Goal: Task Accomplishment & Management: Manage account settings

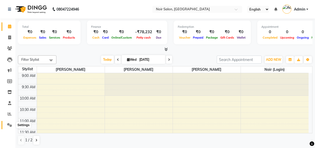
click at [10, 124] on icon at bounding box center [9, 125] width 5 height 4
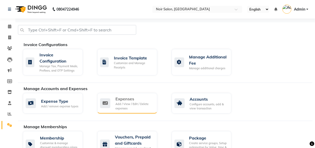
click at [129, 105] on div "Add / View / Edit / Delete expenses" at bounding box center [134, 106] width 38 height 8
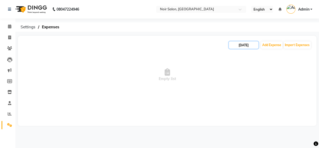
click at [244, 44] on input "[DATE]" at bounding box center [244, 44] width 30 height 7
select select "9"
select select "2025"
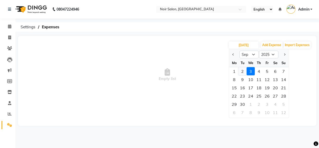
click at [241, 72] on div "2" at bounding box center [242, 71] width 8 height 8
type input "02-09-2025"
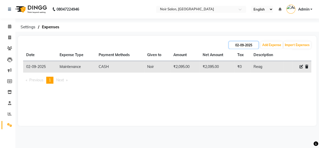
click at [238, 45] on input "02-09-2025" at bounding box center [244, 44] width 30 height 7
select select "9"
select select "2025"
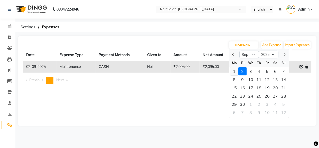
click at [233, 71] on div "1" at bounding box center [234, 71] width 8 height 8
type input "[DATE]"
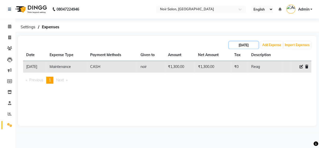
click at [242, 44] on input "[DATE]" at bounding box center [244, 44] width 30 height 7
select select "9"
select select "2025"
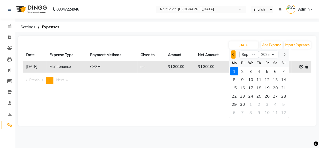
click at [231, 54] on button "Previous month" at bounding box center [233, 54] width 4 height 8
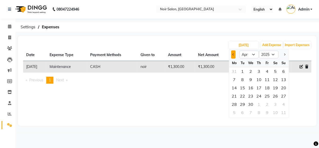
click at [231, 54] on button "Previous month" at bounding box center [233, 54] width 4 height 8
select select "12"
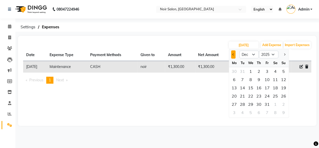
select select "2024"
click at [231, 54] on button "Previous month" at bounding box center [233, 54] width 4 height 8
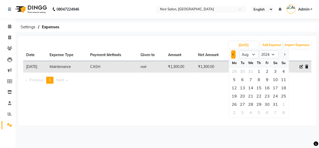
click at [231, 54] on button "Previous month" at bounding box center [233, 54] width 4 height 8
click at [285, 54] on span "Next month" at bounding box center [284, 54] width 2 height 2
select select "8"
click at [259, 72] on div "1" at bounding box center [259, 71] width 8 height 8
type input "01-08-2024"
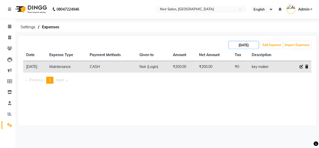
click at [248, 45] on input "01-08-2024" at bounding box center [244, 44] width 30 height 7
select select "8"
select select "2024"
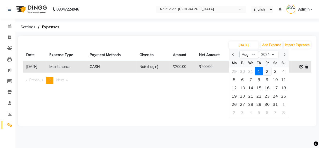
click at [267, 71] on div "2" at bounding box center [267, 71] width 8 height 8
type input "02-08-2024"
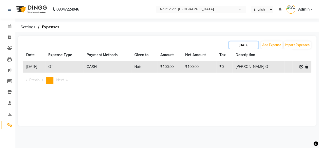
click at [253, 44] on input "02-08-2024" at bounding box center [244, 44] width 30 height 7
select select "8"
select select "2024"
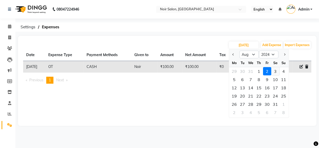
click at [274, 71] on div "3" at bounding box center [275, 71] width 8 height 8
type input "03-08-2024"
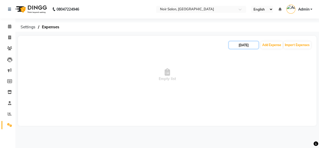
click at [253, 46] on input "03-08-2024" at bounding box center [244, 44] width 30 height 7
select select "8"
select select "2024"
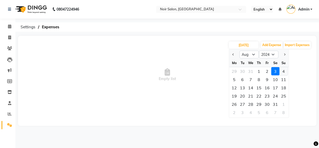
click at [282, 70] on div "4" at bounding box center [283, 71] width 8 height 8
type input "04-08-2024"
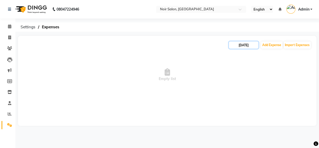
click at [252, 46] on input "04-08-2024" at bounding box center [244, 44] width 30 height 7
select select "8"
select select "2024"
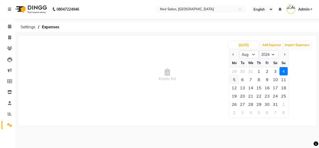
click at [235, 79] on div "5" at bounding box center [234, 79] width 8 height 8
type input "05-08-2024"
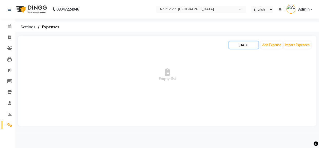
click at [243, 45] on input "05-08-2024" at bounding box center [244, 44] width 30 height 7
select select "8"
select select "2024"
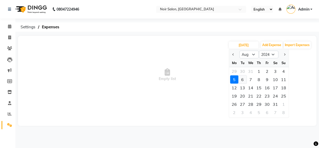
click at [242, 80] on div "6" at bounding box center [242, 79] width 8 height 8
type input "06-08-2024"
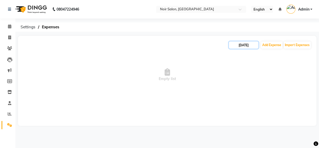
click at [245, 44] on input "06-08-2024" at bounding box center [244, 44] width 30 height 7
select select "8"
select select "2024"
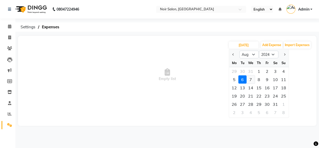
click at [250, 80] on div "7" at bounding box center [250, 79] width 8 height 8
type input "07-08-2024"
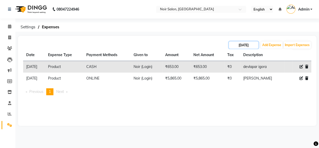
click at [249, 45] on input "07-08-2024" at bounding box center [244, 44] width 30 height 7
select select "8"
select select "2024"
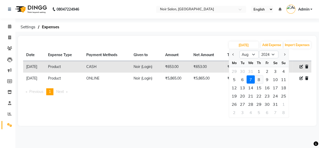
click at [258, 80] on div "8" at bounding box center [259, 79] width 8 height 8
type input "08-08-2024"
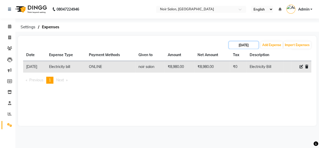
click at [249, 46] on input "08-08-2024" at bounding box center [244, 44] width 30 height 7
select select "8"
select select "2024"
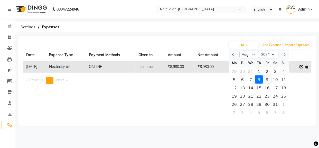
click at [266, 79] on div "9" at bounding box center [267, 79] width 8 height 8
type input "09-08-2024"
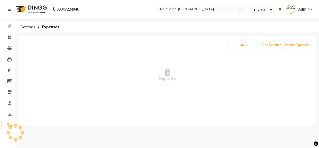
click at [266, 79] on span "Empty list" at bounding box center [167, 74] width 288 height 51
click at [247, 44] on input "09-08-2024" at bounding box center [244, 44] width 30 height 7
select select "8"
select select "2024"
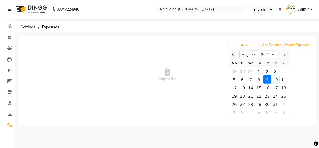
click at [274, 80] on div "10" at bounding box center [275, 79] width 8 height 8
type input "10-08-2024"
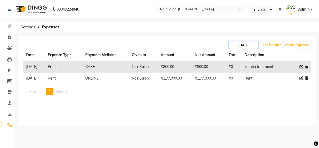
click at [249, 45] on input "10-08-2024" at bounding box center [244, 44] width 30 height 7
select select "8"
select select "2024"
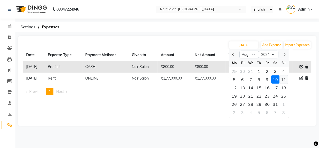
click at [282, 79] on div "11" at bounding box center [283, 79] width 8 height 8
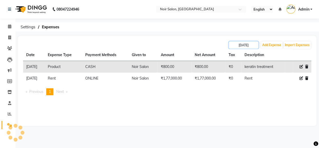
type input "11-08-2024"
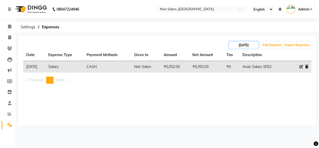
click at [253, 44] on input "11-08-2024" at bounding box center [244, 44] width 30 height 7
select select "8"
select select "2024"
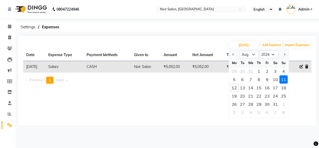
click at [233, 87] on div "12" at bounding box center [234, 87] width 8 height 8
type input "12-08-2024"
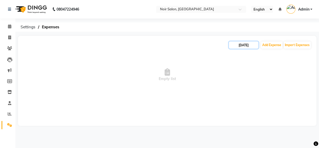
click at [244, 46] on input "12-08-2024" at bounding box center [244, 44] width 30 height 7
select select "8"
select select "2024"
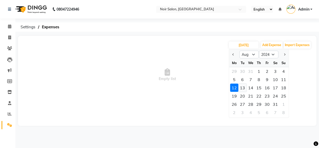
click at [242, 88] on div "13" at bounding box center [242, 87] width 8 height 8
type input "13-08-2024"
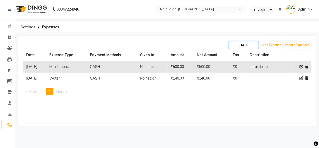
click at [249, 45] on input "13-08-2024" at bounding box center [244, 44] width 30 height 7
select select "8"
select select "2024"
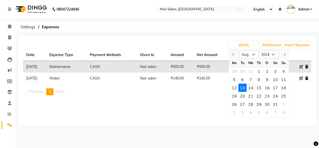
click at [251, 87] on div "14" at bounding box center [250, 87] width 8 height 8
type input "14-08-2024"
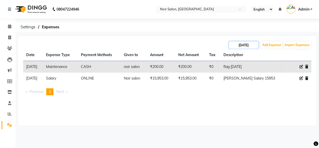
click at [246, 46] on input "14-08-2024" at bounding box center [244, 44] width 30 height 7
select select "8"
select select "2024"
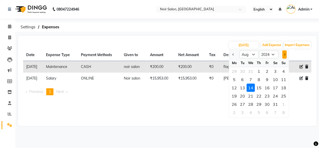
click at [285, 55] on button "Next month" at bounding box center [284, 54] width 4 height 8
select select "9"
click at [281, 72] on div "1" at bounding box center [283, 71] width 8 height 8
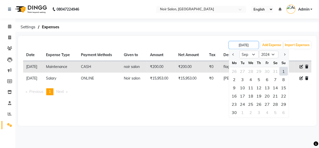
type input "01-09-2024"
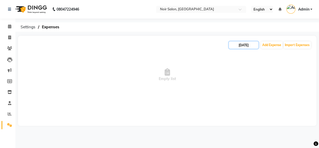
click at [256, 44] on input "01-09-2024" at bounding box center [244, 44] width 30 height 7
select select "9"
select select "2024"
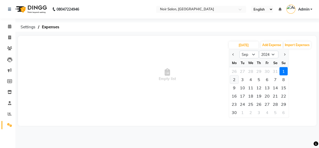
click at [234, 79] on div "2" at bounding box center [234, 79] width 8 height 8
type input "02-09-2024"
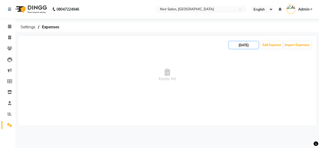
click at [248, 45] on input "02-09-2024" at bounding box center [244, 44] width 30 height 7
select select "9"
select select "2024"
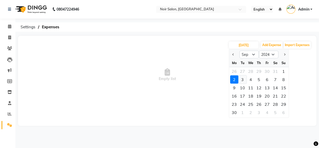
click at [240, 79] on div "3" at bounding box center [242, 79] width 8 height 8
type input "03-09-2024"
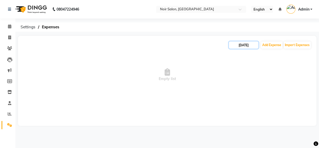
click at [248, 45] on input "03-09-2024" at bounding box center [244, 44] width 30 height 7
select select "9"
select select "2024"
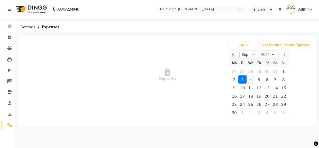
click at [251, 80] on div "4" at bounding box center [250, 79] width 8 height 8
type input "04-09-2024"
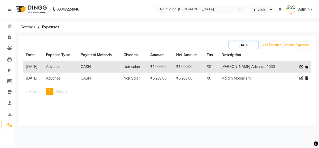
click at [251, 44] on input "04-09-2024" at bounding box center [244, 44] width 30 height 7
select select "9"
select select "2024"
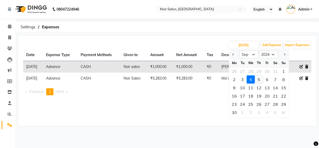
click at [259, 79] on div "5" at bounding box center [259, 79] width 8 height 8
type input "05-09-2024"
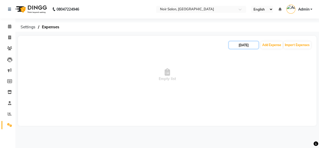
click at [248, 44] on input "05-09-2024" at bounding box center [244, 44] width 30 height 7
select select "9"
select select "2024"
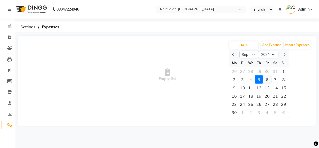
click at [267, 79] on div "6" at bounding box center [267, 79] width 8 height 8
type input "06-09-2024"
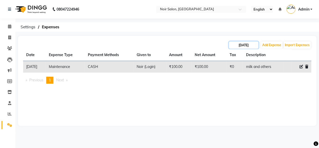
click at [248, 45] on input "06-09-2024" at bounding box center [244, 44] width 30 height 7
select select "9"
select select "2024"
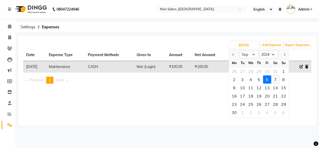
click at [276, 79] on div "7" at bounding box center [275, 79] width 8 height 8
type input "07-09-2024"
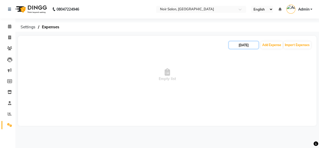
click at [250, 43] on input "07-09-2024" at bounding box center [244, 44] width 30 height 7
select select "9"
select select "2024"
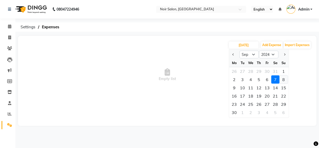
click at [283, 79] on div "8" at bounding box center [283, 79] width 8 height 8
type input "08-09-2024"
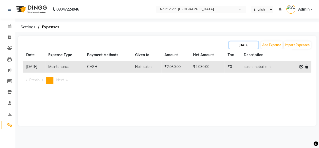
click at [247, 43] on input "08-09-2024" at bounding box center [244, 44] width 30 height 7
select select "9"
select select "2024"
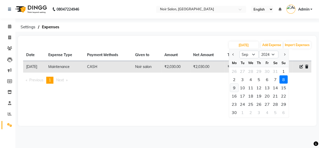
click at [234, 87] on div "9" at bounding box center [234, 87] width 8 height 8
type input "09-09-2024"
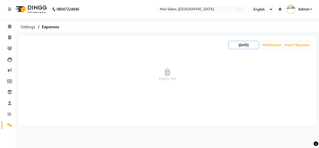
click at [242, 44] on input "09-09-2024" at bounding box center [244, 44] width 30 height 7
select select "9"
select select "2024"
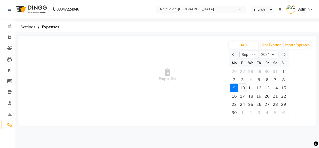
click at [243, 87] on div "10" at bounding box center [242, 87] width 8 height 8
type input "10-09-2024"
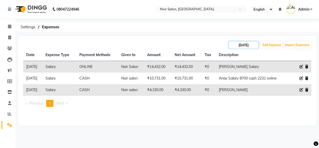
click at [240, 46] on input "10-09-2024" at bounding box center [244, 44] width 30 height 7
select select "9"
select select "2024"
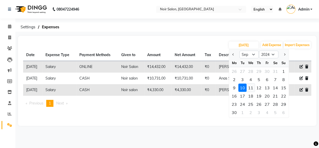
click at [250, 87] on div "11" at bounding box center [250, 87] width 8 height 8
type input "11-09-2024"
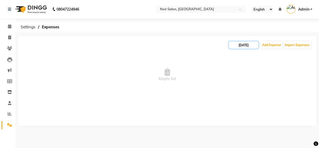
click at [248, 46] on input "11-09-2024" at bounding box center [244, 44] width 30 height 7
select select "9"
select select "2024"
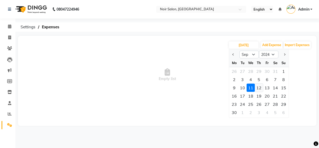
click at [258, 87] on div "12" at bounding box center [259, 87] width 8 height 8
type input "12-09-2024"
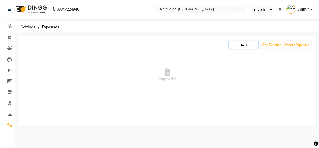
click at [244, 43] on input "12-09-2024" at bounding box center [244, 44] width 30 height 7
select select "9"
select select "2024"
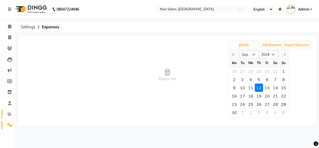
click at [9, 113] on icon at bounding box center [10, 114] width 4 height 4
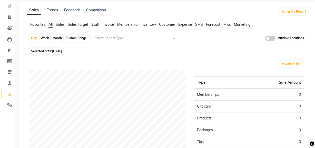
scroll to position [20, 0]
click at [55, 51] on span "[DATE]" at bounding box center [57, 51] width 10 height 4
select select "9"
select select "2025"
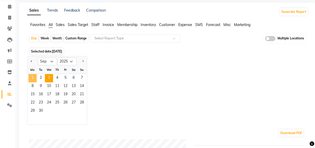
click at [33, 78] on span "1" at bounding box center [32, 78] width 8 height 8
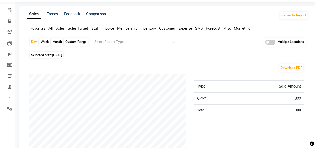
scroll to position [0, 0]
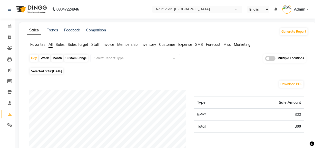
click at [57, 57] on div "Month" at bounding box center [57, 57] width 12 height 7
select select "9"
select select "2025"
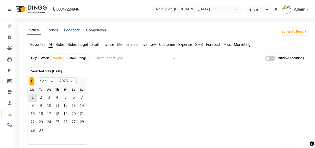
click at [32, 81] on span "Previous month" at bounding box center [32, 81] width 2 height 2
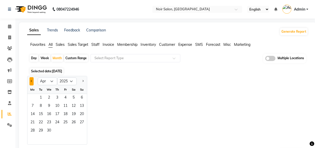
click at [32, 81] on span "Previous month" at bounding box center [32, 81] width 2 height 2
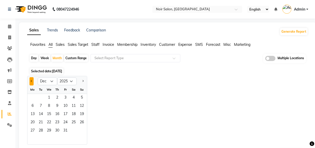
select select "11"
select select "2024"
click at [32, 81] on span "Previous month" at bounding box center [32, 81] width 2 height 2
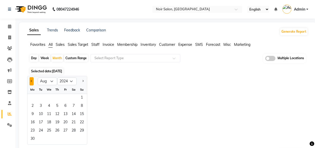
click at [32, 81] on span "Previous month" at bounding box center [32, 81] width 2 height 2
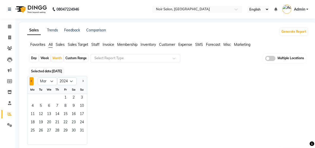
click at [32, 81] on span "Previous month" at bounding box center [32, 81] width 2 height 2
click at [82, 82] on button "Next month" at bounding box center [83, 81] width 4 height 8
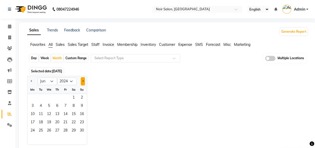
click at [82, 82] on button "Next month" at bounding box center [83, 81] width 4 height 8
select select "8"
click at [56, 98] on span "1" at bounding box center [57, 98] width 8 height 8
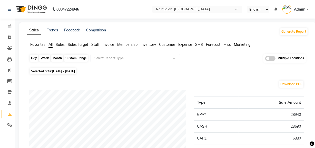
click at [58, 60] on div "Month" at bounding box center [57, 57] width 12 height 7
select select "8"
select select "2024"
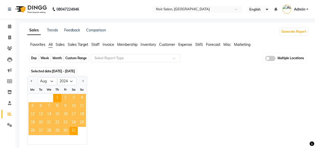
click at [58, 60] on div "Month" at bounding box center [57, 57] width 12 height 7
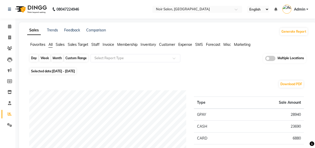
click at [57, 57] on div "Month" at bounding box center [57, 57] width 12 height 7
select select "8"
select select "2024"
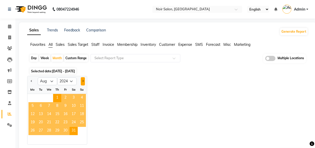
click at [82, 82] on button "Next month" at bounding box center [83, 81] width 4 height 8
select select "9"
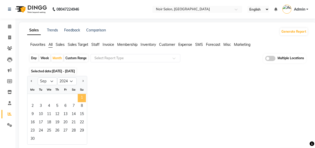
click at [82, 98] on span "1" at bounding box center [82, 98] width 8 height 8
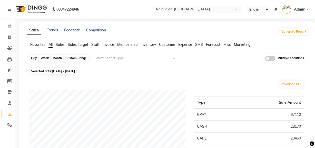
click at [58, 56] on div "Month" at bounding box center [57, 57] width 12 height 7
select select "9"
select select "2024"
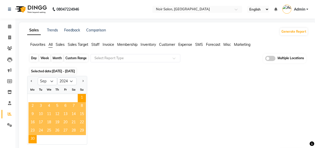
click at [58, 56] on div "Month" at bounding box center [57, 57] width 12 height 7
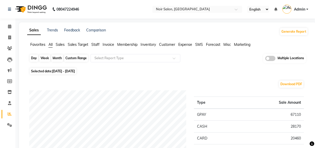
click at [55, 56] on div "Month" at bounding box center [57, 57] width 12 height 7
select select "9"
select select "2024"
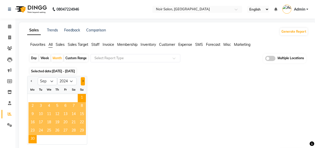
click at [82, 80] on span "Next month" at bounding box center [83, 81] width 2 height 2
select select "10"
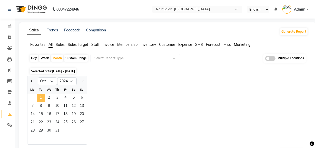
click at [42, 98] on span "1" at bounding box center [41, 98] width 8 height 8
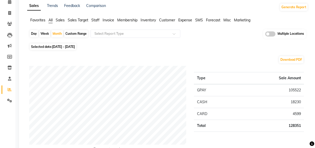
scroll to position [24, 0]
click at [58, 32] on div "Month" at bounding box center [57, 33] width 12 height 7
select select "10"
select select "2024"
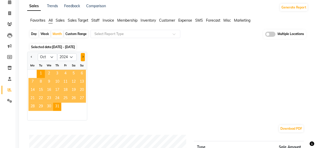
click at [83, 56] on span "Next month" at bounding box center [83, 57] width 2 height 2
select select "11"
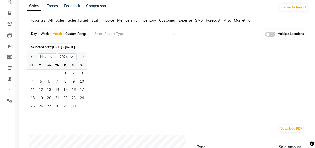
click at [114, 73] on div "Jan Feb Mar Apr May Jun Jul Aug Sep Oct Nov Dec 2014 2015 2016 2017 2018 2019 2…" at bounding box center [167, 86] width 281 height 69
click at [64, 73] on span "1" at bounding box center [65, 74] width 8 height 8
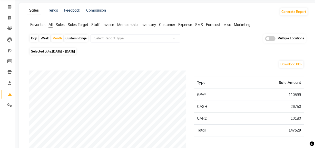
scroll to position [19, 0]
click at [59, 38] on div "Month" at bounding box center [57, 38] width 12 height 7
select select "11"
select select "2024"
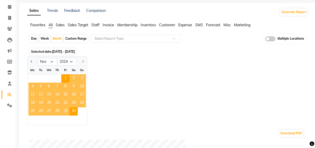
click at [78, 59] on div at bounding box center [82, 61] width 10 height 8
click at [83, 60] on span "Next month" at bounding box center [83, 61] width 2 height 2
select select "12"
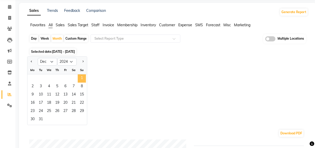
click at [81, 79] on span "1" at bounding box center [82, 78] width 8 height 8
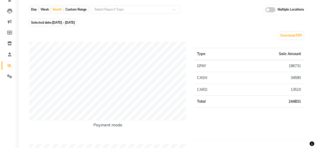
scroll to position [0, 0]
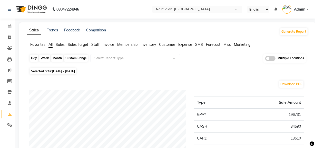
click at [61, 59] on div "Month" at bounding box center [57, 57] width 12 height 7
select select "12"
select select "2024"
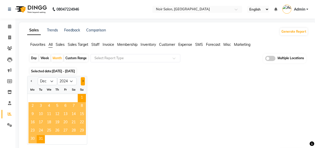
click at [82, 81] on span "Next month" at bounding box center [83, 81] width 2 height 2
select select "1"
select select "2025"
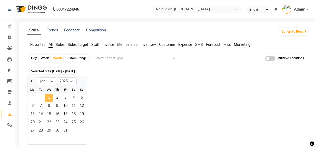
click at [51, 99] on span "1" at bounding box center [49, 98] width 8 height 8
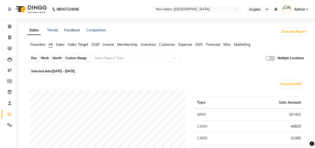
click at [58, 57] on div "Month" at bounding box center [57, 57] width 12 height 7
select select "2025"
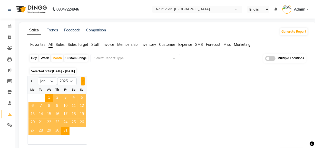
click at [82, 81] on span "Next month" at bounding box center [83, 81] width 2 height 2
select select "2"
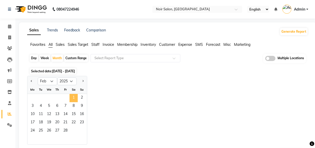
click at [75, 97] on span "1" at bounding box center [74, 98] width 8 height 8
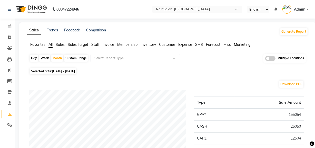
scroll to position [2, 0]
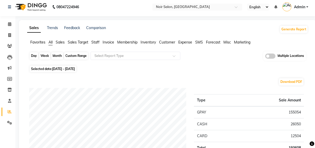
click at [57, 56] on div "Month" at bounding box center [57, 55] width 12 height 7
select select "2"
select select "2025"
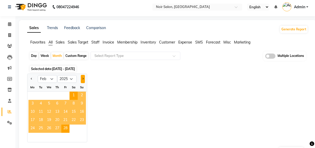
click at [81, 81] on button "Next month" at bounding box center [83, 79] width 4 height 8
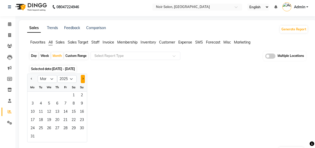
click at [81, 81] on button "Next month" at bounding box center [83, 79] width 4 height 8
click at [32, 79] on span "Previous month" at bounding box center [32, 78] width 2 height 2
select select "3"
drag, startPoint x: 73, startPoint y: 94, endPoint x: 165, endPoint y: 89, distance: 93.0
click at [165, 89] on div "Jan Feb Mar Apr May Jun Jul Aug Sep Oct Nov Dec 2015 2016 2017 2018 2019 2020 2…" at bounding box center [167, 107] width 281 height 69
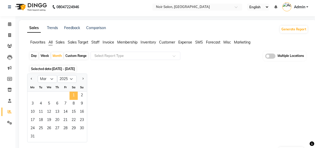
click at [74, 97] on span "1" at bounding box center [74, 95] width 8 height 8
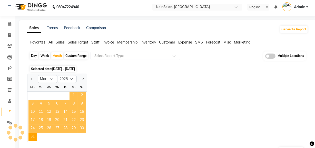
click at [74, 97] on span "1" at bounding box center [74, 95] width 8 height 8
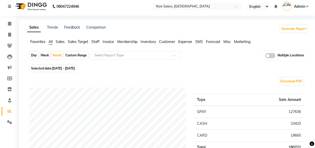
scroll to position [0, 0]
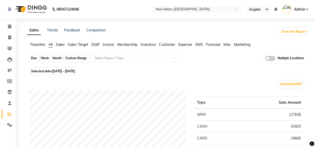
click at [60, 58] on div "Month" at bounding box center [57, 57] width 12 height 7
select select "3"
select select "2025"
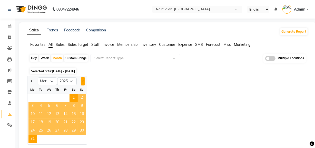
click at [82, 81] on span "Next month" at bounding box center [83, 81] width 2 height 2
select select "4"
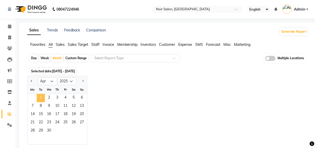
click at [40, 96] on span "1" at bounding box center [41, 98] width 8 height 8
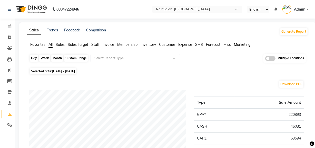
click at [57, 59] on div "Month" at bounding box center [57, 57] width 12 height 7
select select "4"
select select "2025"
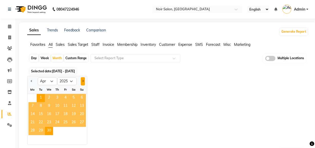
click at [81, 82] on button "Next month" at bounding box center [83, 81] width 4 height 8
select select "5"
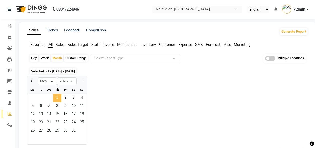
click at [57, 95] on span "1" at bounding box center [57, 98] width 8 height 8
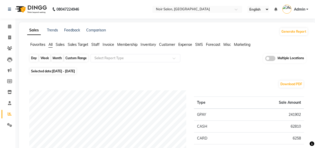
click at [60, 57] on div "Month" at bounding box center [57, 57] width 12 height 7
select select "5"
select select "2025"
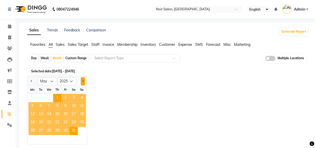
click at [82, 83] on button "Next month" at bounding box center [83, 81] width 4 height 8
select select "6"
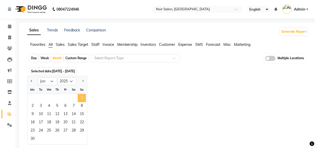
click at [82, 96] on span "1" at bounding box center [82, 98] width 8 height 8
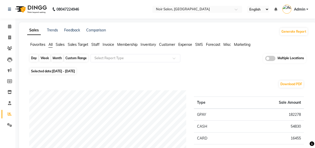
click at [61, 59] on div "Month" at bounding box center [57, 57] width 12 height 7
select select "6"
select select "2025"
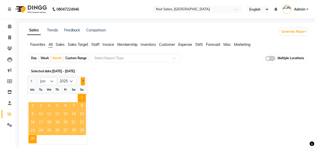
click at [82, 80] on button "Next month" at bounding box center [83, 81] width 4 height 8
select select "7"
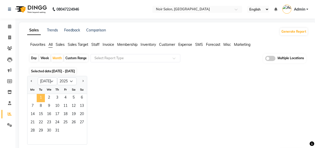
click at [41, 96] on span "1" at bounding box center [41, 98] width 8 height 8
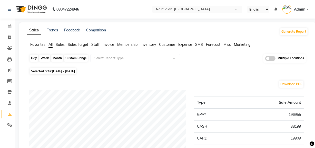
click at [58, 60] on div "Month" at bounding box center [57, 57] width 12 height 7
select select "7"
select select "2025"
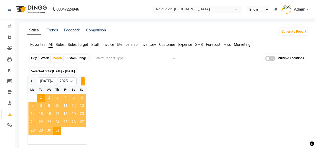
click at [82, 81] on span "Next month" at bounding box center [83, 81] width 2 height 2
select select "8"
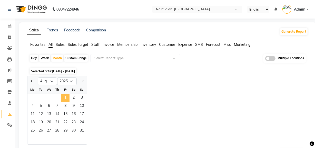
click at [68, 97] on span "1" at bounding box center [65, 98] width 8 height 8
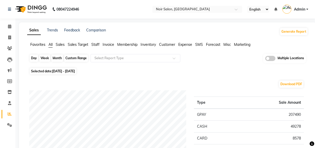
click at [58, 58] on div "Month" at bounding box center [57, 57] width 12 height 7
select select "8"
select select "2025"
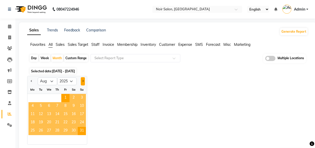
click at [83, 82] on button "Next month" at bounding box center [83, 81] width 4 height 8
select select "9"
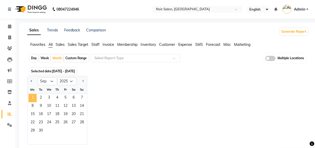
click at [34, 97] on span "1" at bounding box center [32, 98] width 8 height 8
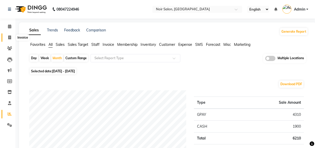
click at [9, 36] on icon at bounding box center [9, 37] width 3 height 4
select select "service"
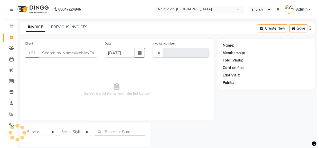
scroll to position [7, 0]
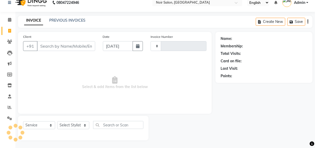
type input "1321"
select select "5495"
drag, startPoint x: 33, startPoint y: 51, endPoint x: 84, endPoint y: 139, distance: 101.4
click at [45, 74] on div "Client +91 Date 03-09-2025 Invoice Number V/2025 V/2025-26 1321 Select & add it…" at bounding box center [115, 73] width 194 height 82
click at [162, 114] on div "Client +91 Date 03-09-2025 Invoice Number V/2025 V/2025-26 1321 Select & add it…" at bounding box center [114, 86] width 201 height 108
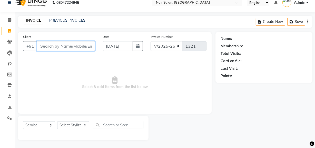
click at [53, 46] on input "Client" at bounding box center [66, 46] width 58 height 10
type input "9977703837"
click at [79, 47] on span "Add Client" at bounding box center [82, 45] width 20 height 5
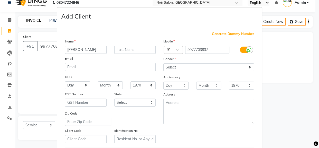
type input "preksha"
click at [166, 67] on select "Select Male Female Other Prefer Not To Say" at bounding box center [208, 67] width 91 height 8
select select "female"
click at [163, 63] on select "Select Male Female Other Prefer Not To Say" at bounding box center [208, 67] width 91 height 8
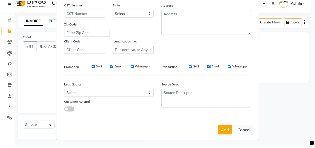
scroll to position [91, 0]
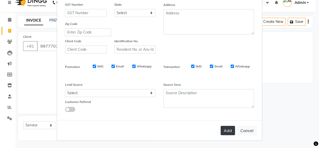
click at [228, 132] on button "Add" at bounding box center [227, 129] width 14 height 9
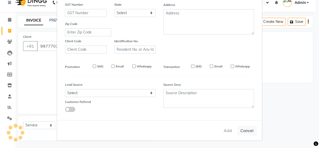
select select
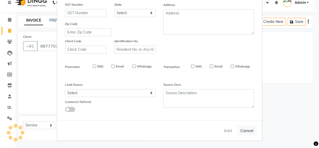
select select
checkbox input "false"
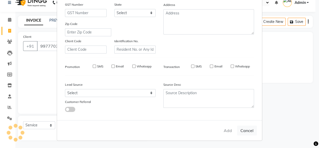
checkbox input "false"
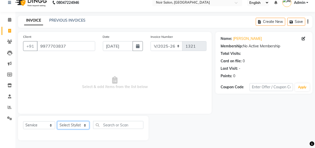
click at [67, 124] on select "Select Stylist khushbu Mohd Naushad Noir (Login) Shamshad Ujwala Patil" at bounding box center [73, 125] width 32 height 8
select select "36928"
click at [57, 121] on select "Select Stylist khushbu Mohd Naushad Noir (Login) Shamshad Ujwala Patil" at bounding box center [73, 125] width 32 height 8
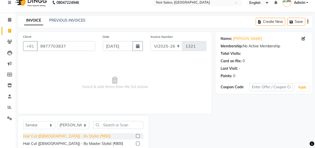
click at [75, 136] on div "Hair Cut (Female) - By Stylist (₹650)" at bounding box center [66, 135] width 87 height 5
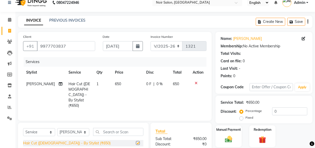
checkbox input "false"
click at [123, 84] on td "650" at bounding box center [128, 94] width 32 height 33
select select "36928"
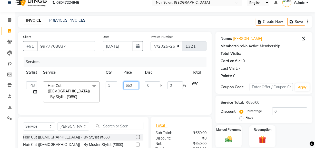
click at [135, 84] on input "650" at bounding box center [130, 85] width 15 height 8
type input "6"
type input "500"
click at [136, 95] on td "500" at bounding box center [131, 91] width 22 height 27
select select "36928"
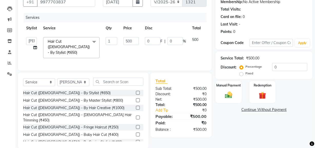
scroll to position [58, 0]
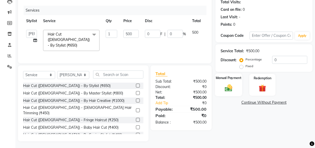
click at [228, 90] on img at bounding box center [228, 87] width 12 height 9
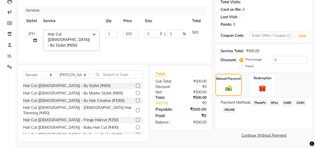
click at [273, 102] on span "GPay" at bounding box center [274, 103] width 11 height 6
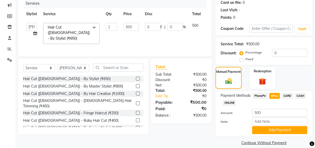
scroll to position [71, 0]
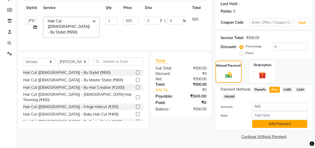
click at [275, 122] on button "Add Payment" at bounding box center [279, 124] width 55 height 8
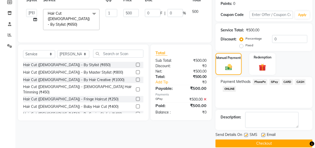
scroll to position [85, 0]
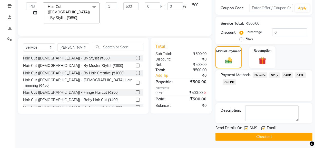
click at [268, 137] on button "Checkout" at bounding box center [264, 136] width 97 height 8
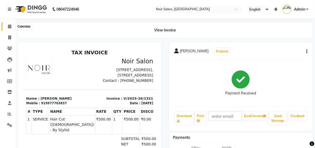
click at [8, 27] on icon at bounding box center [9, 26] width 3 height 4
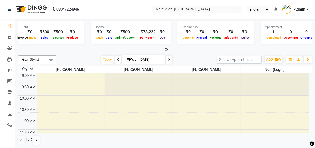
click at [9, 37] on icon at bounding box center [9, 37] width 3 height 4
select select "service"
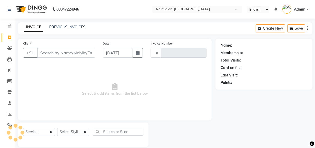
type input "1322"
select select "5495"
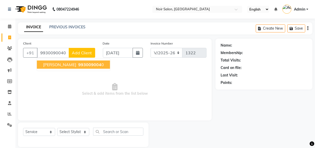
type input "9930090040"
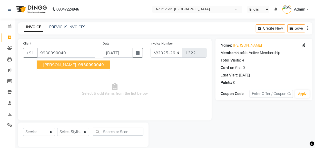
click at [46, 63] on span "priyanshu" at bounding box center [59, 64] width 33 height 5
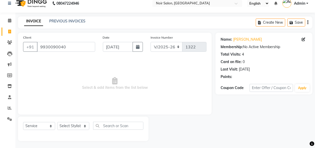
scroll to position [7, 0]
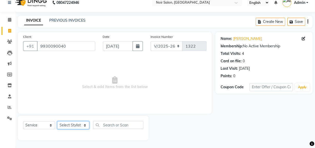
click at [69, 127] on select "Select Stylist khushbu Mohd Naushad Noir (Login) Shamshad Ujwala Patil" at bounding box center [73, 125] width 32 height 8
select select "87449"
click at [57, 121] on select "Select Stylist khushbu Mohd Naushad Noir (Login) Shamshad Ujwala Patil" at bounding box center [73, 125] width 32 height 8
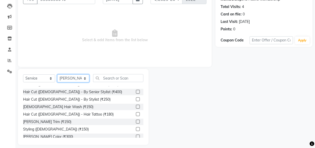
scroll to position [23, 0]
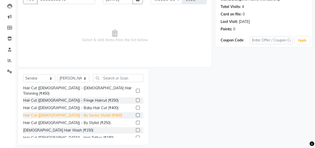
click at [87, 112] on div "Hair Cut (Male) - By Senior Stylist (₹400)" at bounding box center [72, 114] width 99 height 5
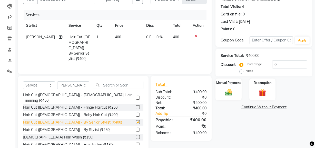
checkbox input "false"
click at [122, 36] on td "400" at bounding box center [128, 47] width 32 height 33
select select "87449"
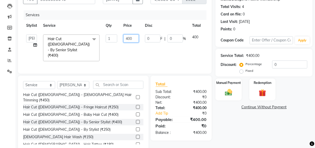
click at [133, 39] on input "400" at bounding box center [130, 38] width 15 height 8
type input "4"
type input "599"
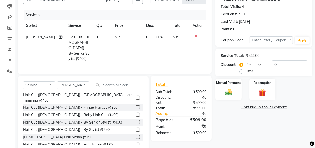
click at [134, 46] on td "599" at bounding box center [128, 47] width 32 height 33
select select "87449"
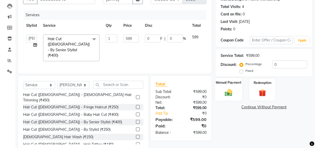
click at [229, 93] on img at bounding box center [228, 92] width 12 height 9
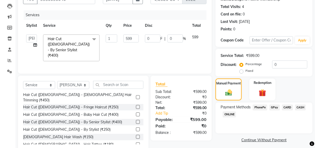
click at [273, 106] on span "GPay" at bounding box center [274, 107] width 11 height 6
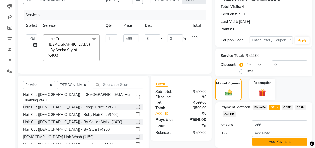
click at [274, 141] on button "Add Payment" at bounding box center [279, 141] width 55 height 8
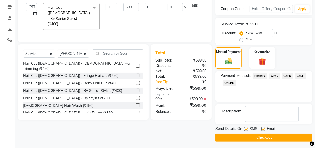
scroll to position [85, 0]
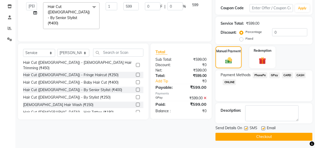
click at [246, 128] on label at bounding box center [246, 128] width 4 height 4
click at [246, 128] on input "checkbox" at bounding box center [245, 127] width 3 height 3
checkbox input "false"
click at [263, 128] on label at bounding box center [263, 128] width 4 height 4
click at [263, 128] on input "checkbox" at bounding box center [262, 127] width 3 height 3
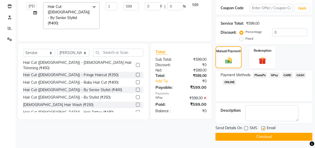
checkbox input "false"
click at [262, 136] on button "Checkout" at bounding box center [264, 136] width 97 height 8
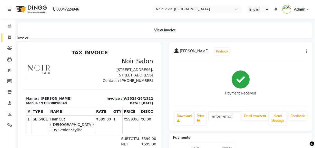
click at [7, 37] on span at bounding box center [9, 38] width 9 height 6
select select "service"
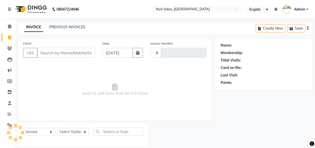
scroll to position [7, 0]
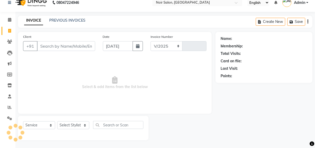
select select "5495"
type input "1323"
click at [50, 46] on input "Client" at bounding box center [66, 46] width 58 height 10
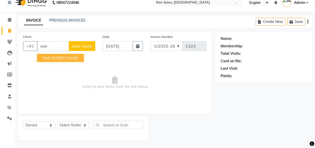
click at [53, 57] on ngb-highlight "9769711409" at bounding box center [65, 57] width 26 height 5
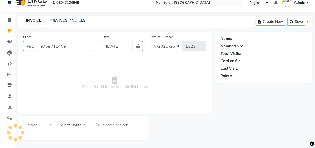
type input "9769711409"
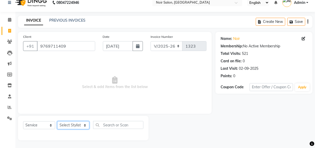
click at [78, 124] on select "Select Stylist khushbu Mohd Naushad Noir (Login) Shamshad Ujwala Patil" at bounding box center [73, 125] width 32 height 8
select select "87449"
click at [57, 121] on select "Select Stylist khushbu Mohd Naushad Noir (Login) Shamshad Ujwala Patil" at bounding box center [73, 125] width 32 height 8
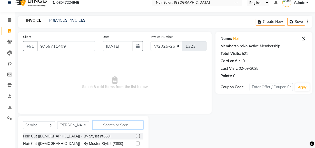
click at [110, 124] on input "text" at bounding box center [118, 125] width 50 height 8
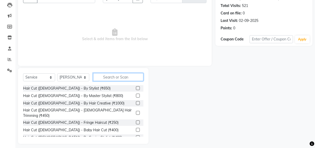
scroll to position [58, 0]
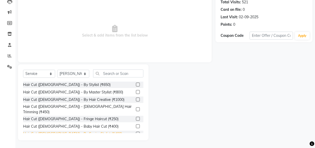
click at [87, 131] on div "Hair Cut (Male) - By Senior Stylist (₹400)" at bounding box center [72, 133] width 99 height 5
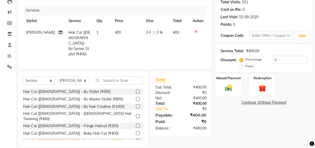
checkbox input "false"
click at [122, 32] on td "400" at bounding box center [128, 43] width 32 height 33
select select "87449"
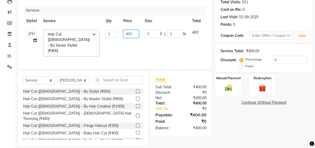
click at [135, 34] on input "400" at bounding box center [130, 34] width 15 height 8
type input "4"
type input "600"
click at [143, 46] on td "0 F | 0 %" at bounding box center [165, 43] width 47 height 33
select select "87449"
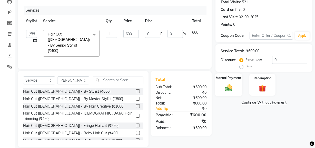
click at [228, 89] on img at bounding box center [228, 87] width 12 height 9
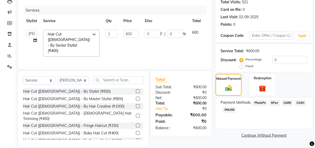
click at [276, 103] on span "GPay" at bounding box center [274, 103] width 11 height 6
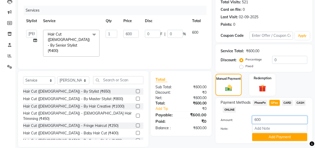
click at [273, 122] on input "600" at bounding box center [279, 119] width 55 height 8
type input "6"
click at [301, 101] on span "CASH" at bounding box center [300, 103] width 11 height 6
click at [264, 120] on input "600" at bounding box center [279, 119] width 55 height 8
type input "6"
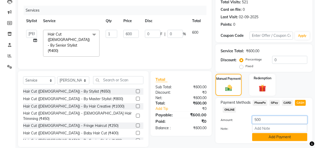
type input "500"
click at [266, 138] on button "Add Payment" at bounding box center [279, 137] width 55 height 8
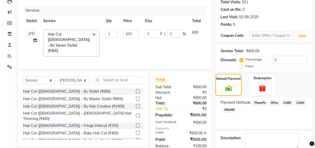
click at [274, 102] on span "GPay" at bounding box center [274, 103] width 11 height 6
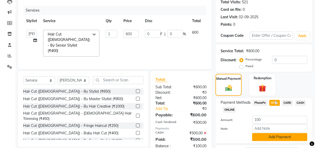
click at [275, 135] on button "Add Payment" at bounding box center [279, 137] width 55 height 8
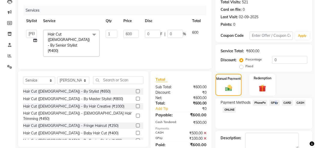
scroll to position [85, 0]
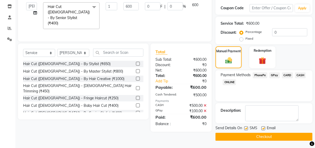
click at [247, 128] on label at bounding box center [246, 128] width 4 height 4
click at [247, 128] on input "checkbox" at bounding box center [245, 127] width 3 height 3
checkbox input "false"
click at [263, 128] on label at bounding box center [263, 128] width 4 height 4
click at [263, 128] on input "checkbox" at bounding box center [262, 127] width 3 height 3
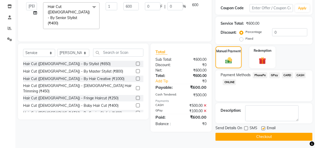
checkbox input "false"
click at [262, 136] on button "Checkout" at bounding box center [264, 136] width 97 height 8
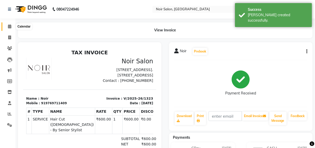
click at [8, 26] on icon at bounding box center [9, 26] width 3 height 4
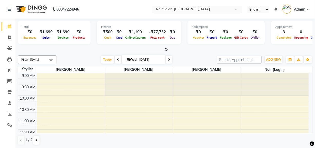
click at [171, 9] on input "text" at bounding box center [192, 9] width 74 height 5
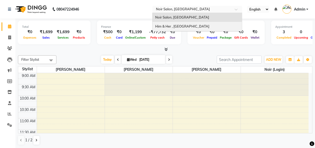
click at [165, 26] on span "Him & Her , [GEOGRAPHIC_DATA]" at bounding box center [182, 26] width 54 height 4
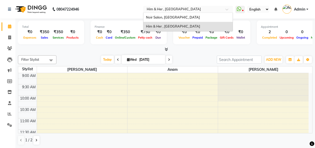
click at [162, 7] on input "text" at bounding box center [183, 9] width 74 height 5
click at [162, 16] on span "Noir Salon, [GEOGRAPHIC_DATA]" at bounding box center [173, 17] width 54 height 4
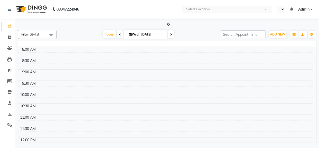
select select "en"
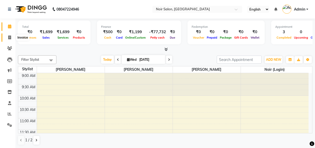
click at [5, 38] on span at bounding box center [9, 38] width 9 height 6
select select "service"
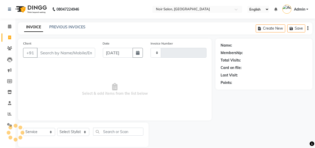
type input "1324"
select select "5495"
click at [8, 28] on span at bounding box center [9, 27] width 9 height 6
click at [8, 28] on icon at bounding box center [9, 26] width 3 height 4
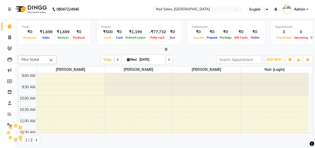
click at [8, 28] on icon at bounding box center [9, 26] width 3 height 4
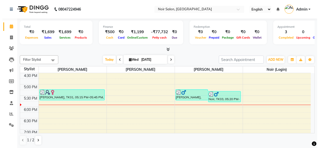
scroll to position [163, 0]
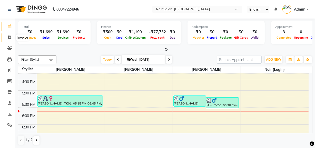
click at [8, 35] on span at bounding box center [9, 38] width 9 height 6
select select "service"
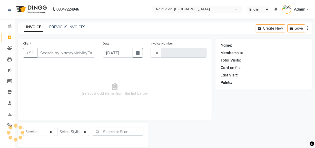
click at [64, 50] on input "Client" at bounding box center [66, 53] width 58 height 10
select select "5495"
type input "1324"
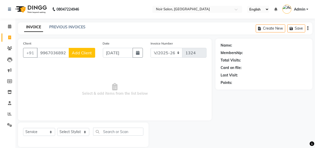
type input "9967036892"
click at [79, 52] on span "Add Client" at bounding box center [82, 52] width 20 height 5
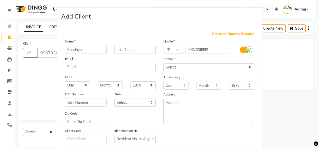
type input "Sandhya"
click at [169, 67] on select "Select Male Female Other Prefer Not To Say" at bounding box center [208, 67] width 91 height 8
select select "female"
click at [163, 63] on select "Select Male Female Other Prefer Not To Say" at bounding box center [208, 67] width 91 height 8
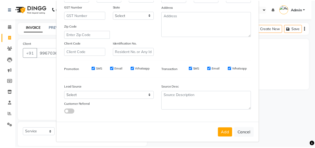
scroll to position [91, 0]
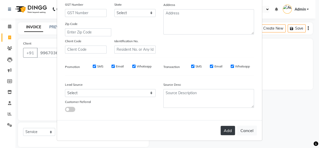
click at [225, 131] on button "Add" at bounding box center [227, 129] width 14 height 9
select select
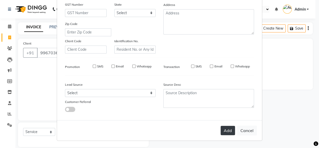
select select
checkbox input "false"
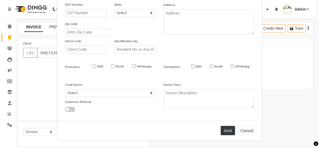
checkbox input "false"
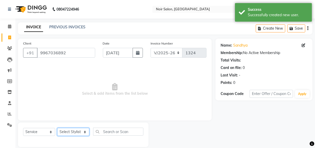
click at [71, 132] on select "Select Stylist khushbu Mohd Naushad Noir (Login) Shamshad Ujwala Patil" at bounding box center [73, 132] width 32 height 8
select select "36928"
click at [57, 128] on select "Select Stylist khushbu Mohd Naushad Noir (Login) Shamshad Ujwala Patil" at bounding box center [73, 132] width 32 height 8
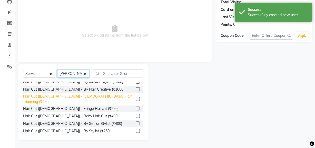
scroll to position [0, 0]
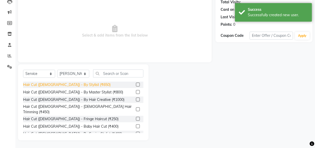
click at [73, 86] on div "Hair Cut (Female) - By Stylist (₹650)" at bounding box center [66, 84] width 87 height 5
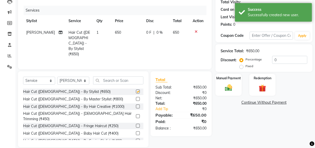
checkbox input "false"
click at [115, 32] on span "650" at bounding box center [118, 32] width 6 height 5
select select "36928"
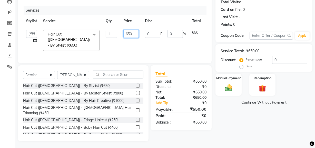
click at [126, 32] on input "650" at bounding box center [130, 34] width 15 height 8
click at [128, 32] on input "650" at bounding box center [130, 34] width 15 height 8
click at [133, 33] on input "50" at bounding box center [130, 34] width 15 height 8
type input "500"
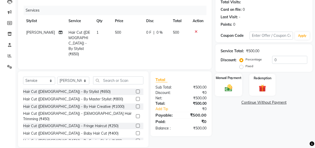
click at [236, 86] on div "Manual Payment" at bounding box center [228, 84] width 27 height 23
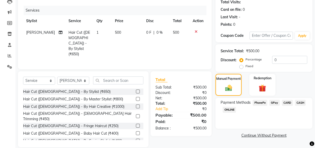
click at [274, 102] on span "GPay" at bounding box center [274, 103] width 11 height 6
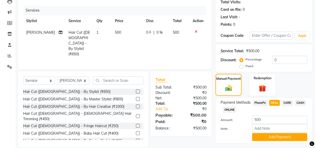
scroll to position [71, 0]
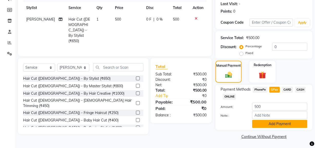
click at [282, 122] on button "Add Payment" at bounding box center [279, 124] width 55 height 8
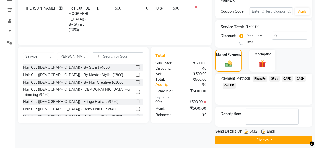
scroll to position [85, 0]
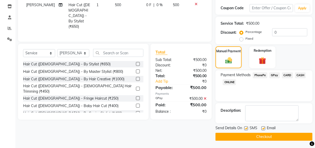
click at [264, 128] on label at bounding box center [263, 128] width 4 height 4
click at [264, 128] on input "checkbox" at bounding box center [262, 127] width 3 height 3
checkbox input "false"
click at [247, 127] on label at bounding box center [246, 128] width 4 height 4
click at [247, 127] on input "checkbox" at bounding box center [245, 127] width 3 height 3
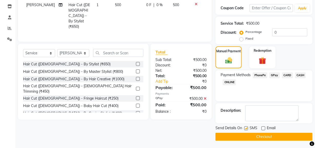
checkbox input "false"
click at [247, 135] on button "Checkout" at bounding box center [264, 136] width 97 height 8
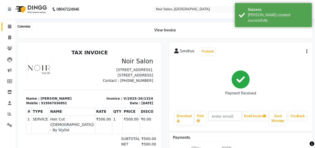
click at [8, 28] on span at bounding box center [9, 27] width 9 height 6
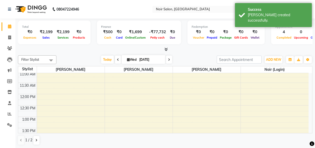
scroll to position [46, 0]
